Goal: Transaction & Acquisition: Purchase product/service

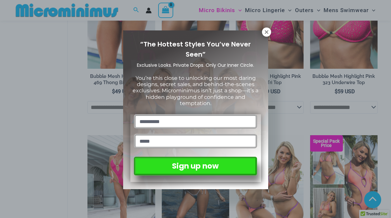
scroll to position [969, 0]
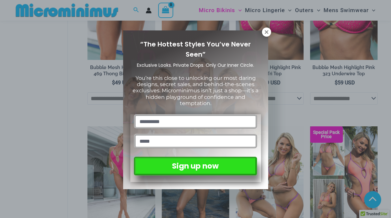
click at [264, 34] on icon at bounding box center [267, 32] width 6 height 6
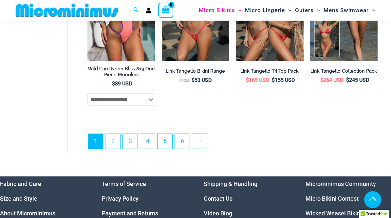
scroll to position [1485, 0]
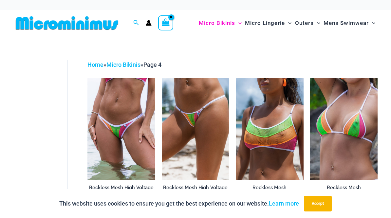
click at [320, 206] on button "Accept" at bounding box center [318, 204] width 28 height 16
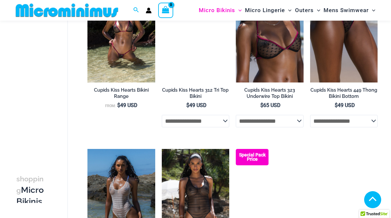
scroll to position [771, 0]
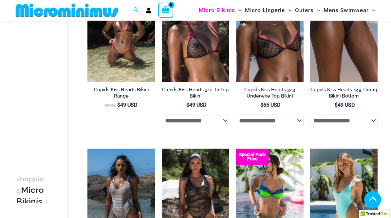
click at [162, 149] on img at bounding box center [162, 149] width 0 height 0
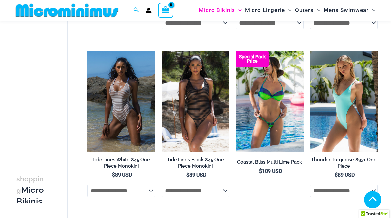
scroll to position [870, 0]
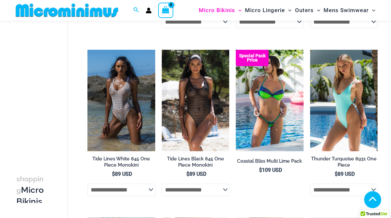
click at [310, 50] on img at bounding box center [310, 50] width 0 height 0
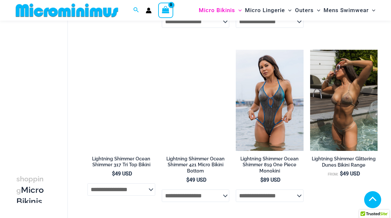
scroll to position [1205, 0]
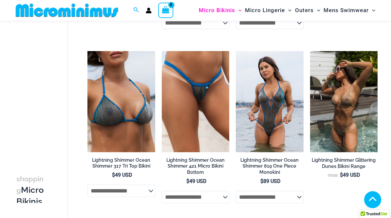
click at [310, 51] on img at bounding box center [310, 51] width 0 height 0
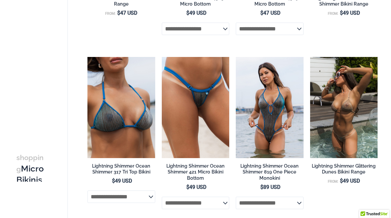
scroll to position [1241, 0]
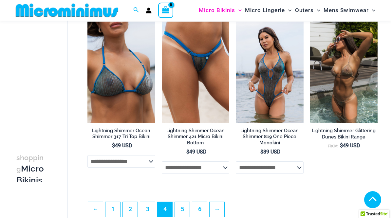
click at [183, 208] on link "5" at bounding box center [182, 209] width 15 height 15
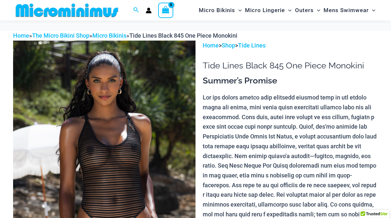
scroll to position [72, 0]
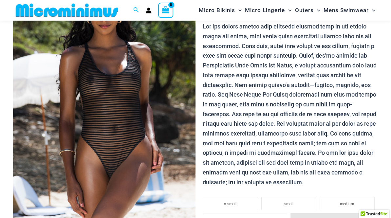
click at [44, 152] on img at bounding box center [104, 107] width 183 height 274
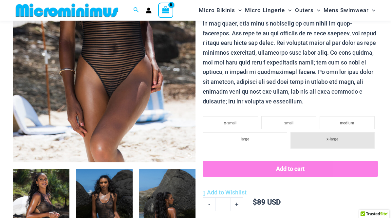
scroll to position [198, 0]
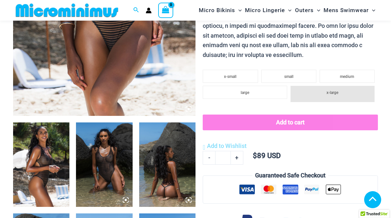
click at [38, 163] on img at bounding box center [41, 165] width 56 height 85
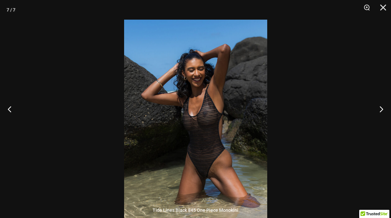
click at [379, 6] on button "Close" at bounding box center [381, 10] width 16 height 20
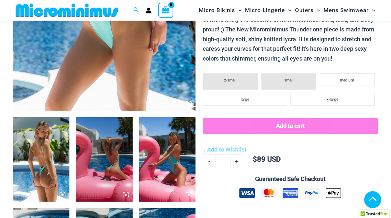
scroll to position [203, 0]
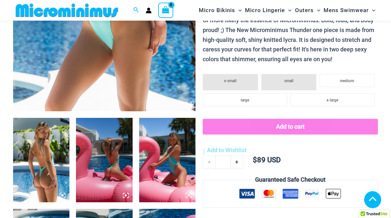
click at [43, 149] on img at bounding box center [41, 160] width 56 height 85
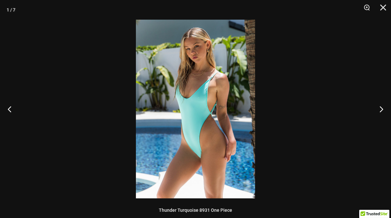
click at [388, 10] on button "Close" at bounding box center [381, 10] width 16 height 20
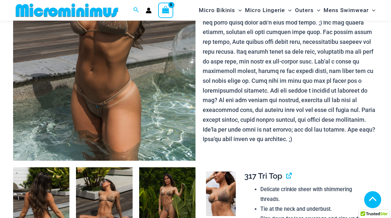
scroll to position [188, 0]
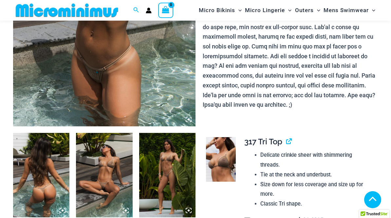
click at [43, 175] on img at bounding box center [41, 175] width 56 height 85
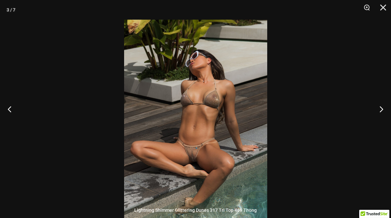
click at [122, 91] on div at bounding box center [195, 109] width 391 height 218
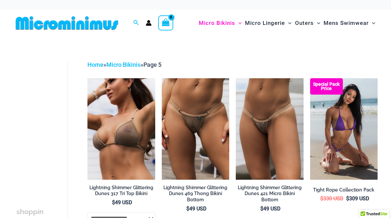
click at [162, 78] on img at bounding box center [162, 78] width 0 height 0
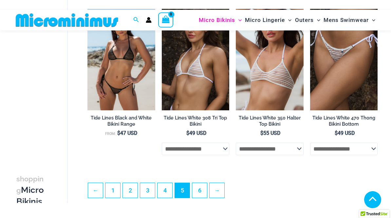
scroll to position [1232, 0]
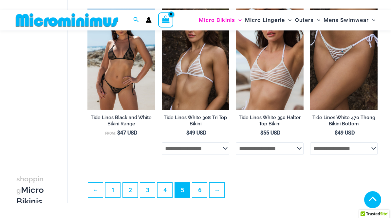
click at [201, 195] on link "6" at bounding box center [199, 190] width 15 height 15
click at [202, 183] on link "6" at bounding box center [199, 190] width 15 height 15
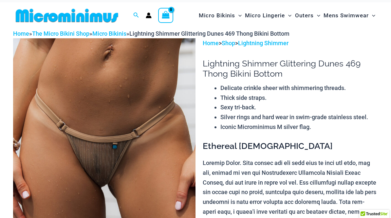
scroll to position [7, 0]
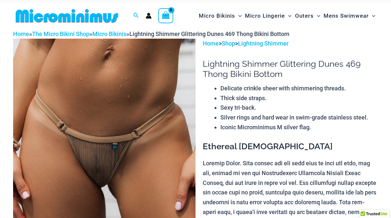
click at [59, 148] on img at bounding box center [104, 176] width 183 height 274
click at [70, 142] on img at bounding box center [104, 176] width 183 height 274
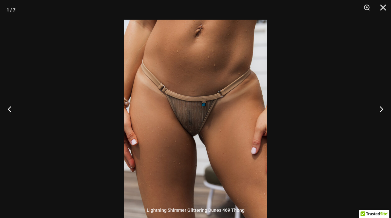
click at [124, 138] on img at bounding box center [195, 127] width 143 height 215
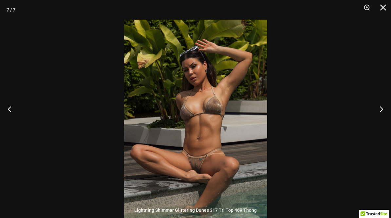
click at [377, 7] on button "Close" at bounding box center [381, 10] width 16 height 20
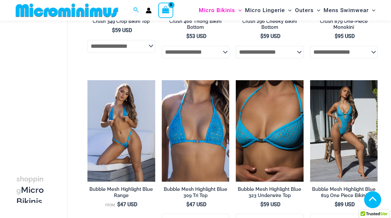
scroll to position [503, 0]
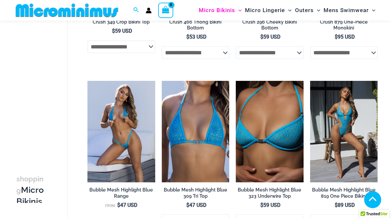
click at [88, 81] on img at bounding box center [88, 81] width 0 height 0
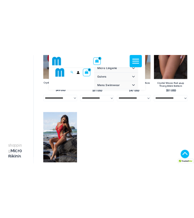
scroll to position [1264, 0]
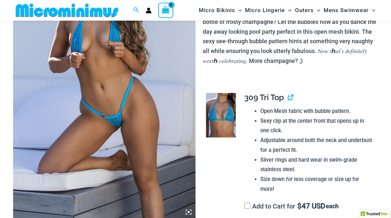
scroll to position [113, 0]
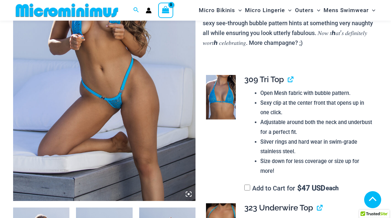
click at [58, 126] on img at bounding box center [104, 64] width 183 height 274
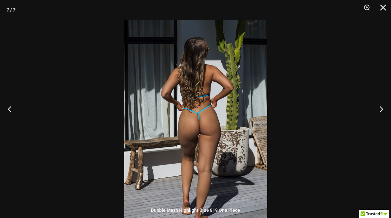
click at [95, 143] on div at bounding box center [195, 109] width 391 height 218
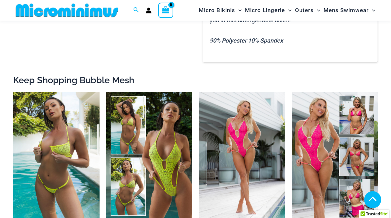
scroll to position [776, 0]
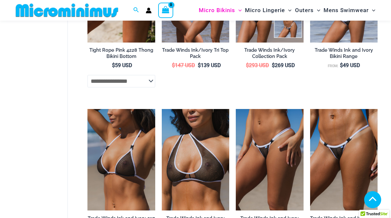
scroll to position [1042, 0]
